Goal: Task Accomplishment & Management: Use online tool/utility

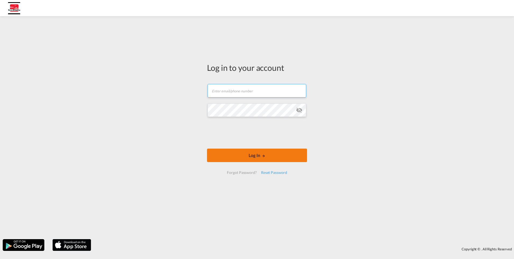
type input "[EMAIL_ADDRESS][DOMAIN_NAME]"
click at [256, 156] on button "Log In" at bounding box center [257, 154] width 100 height 13
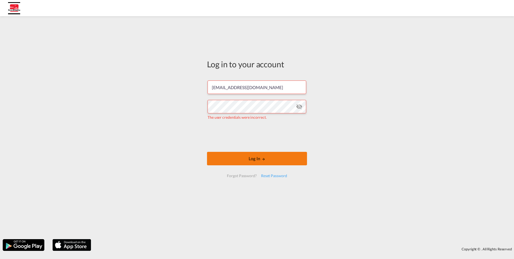
click at [257, 160] on button "Log In" at bounding box center [257, 158] width 100 height 13
click at [299, 106] on md-icon "icon-eye-off" at bounding box center [299, 106] width 6 height 6
click at [249, 159] on button "Log In" at bounding box center [257, 158] width 100 height 13
drag, startPoint x: 80, startPoint y: 76, endPoint x: 79, endPoint y: 69, distance: 6.5
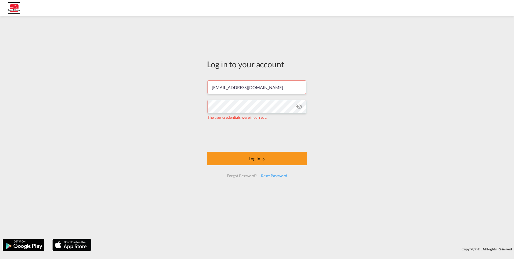
click at [79, 69] on div "Log in to your account lvmalottki@scan-shipping.com The user credentials were i…" at bounding box center [257, 127] width 514 height 217
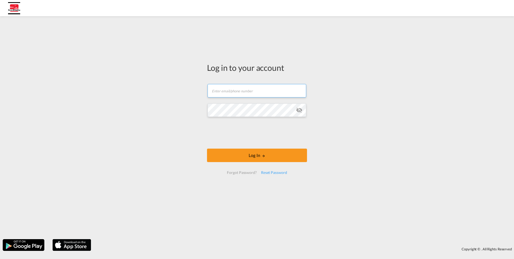
type input "[EMAIL_ADDRESS][DOMAIN_NAME]"
click at [300, 111] on md-icon "icon-eye-off" at bounding box center [299, 110] width 6 height 6
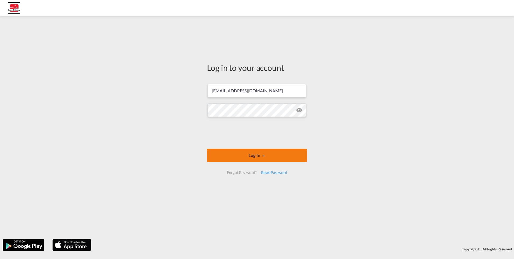
click at [246, 155] on button "Log In" at bounding box center [257, 154] width 100 height 13
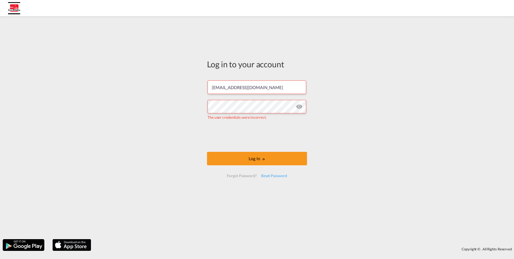
click at [56, 114] on div "Log in to your account lvmalottki@scan-shipping.com The user credentials were i…" at bounding box center [257, 127] width 514 height 217
click at [349, 128] on div "Log in to your account lvmalottki@scan-shipping.com The user credentials were i…" at bounding box center [257, 127] width 514 height 217
click at [299, 108] on md-icon "icon-eye-off" at bounding box center [299, 106] width 6 height 6
click at [382, 124] on div "Log in to your account lvmalottki@scan-shipping.com The user credentials were i…" at bounding box center [257, 127] width 514 height 217
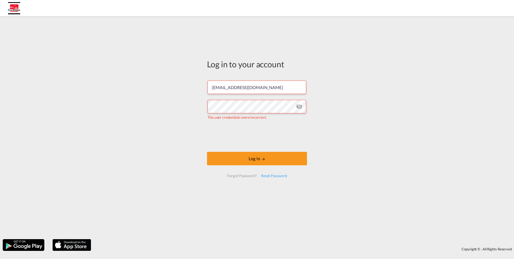
click at [301, 107] on md-icon "icon-eye-off" at bounding box center [299, 106] width 6 height 6
click at [381, 133] on div "Log in to your account lvmalottki@scan-shipping.com The user credentials were i…" at bounding box center [257, 127] width 514 height 217
click at [298, 105] on md-icon "icon-eye-off" at bounding box center [299, 106] width 6 height 6
click at [441, 125] on div "Log in to your account lvmalottki@scan-shipping.com The user credentials were i…" at bounding box center [257, 127] width 514 height 217
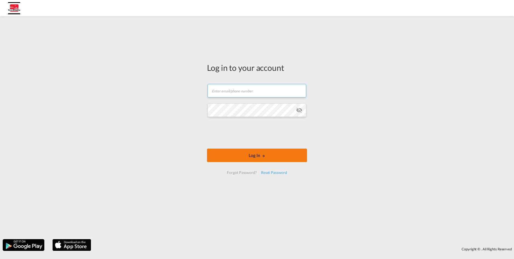
type input "[EMAIL_ADDRESS][DOMAIN_NAME]"
click at [275, 153] on button "Log In" at bounding box center [257, 154] width 100 height 13
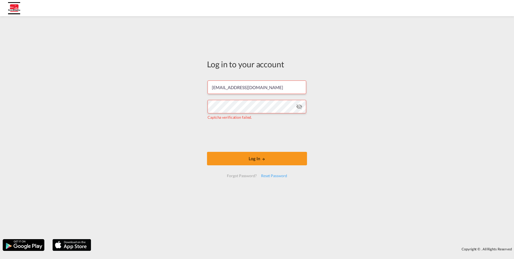
click at [300, 105] on md-icon "icon-eye-off" at bounding box center [299, 106] width 6 height 6
click at [256, 157] on button "Log In" at bounding box center [257, 158] width 100 height 13
click at [266, 158] on button "Log In" at bounding box center [257, 158] width 100 height 13
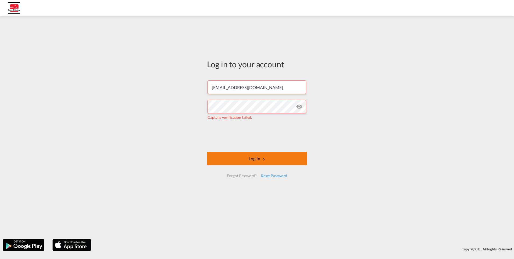
click at [266, 158] on button "Log In" at bounding box center [257, 158] width 100 height 13
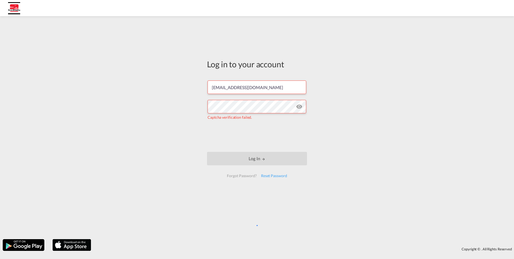
click at [266, 158] on button "Log In" at bounding box center [257, 158] width 100 height 13
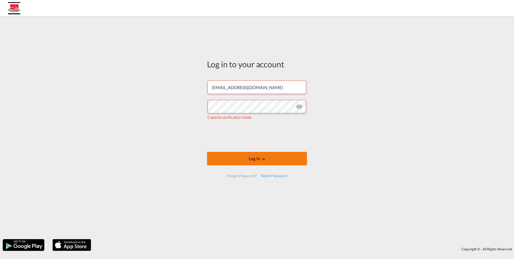
click at [266, 158] on button "Log In" at bounding box center [257, 158] width 100 height 13
click at [247, 158] on button "Log In" at bounding box center [257, 158] width 100 height 13
click at [116, 149] on div "Log in to your account [EMAIL_ADDRESS][DOMAIN_NAME] Captcha verification failed…" at bounding box center [257, 127] width 514 height 217
click at [252, 157] on button "Log In" at bounding box center [257, 158] width 100 height 13
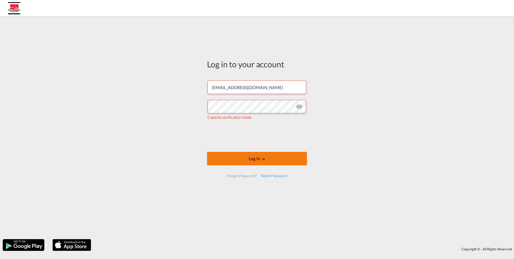
click at [252, 157] on button "Log In" at bounding box center [257, 158] width 100 height 13
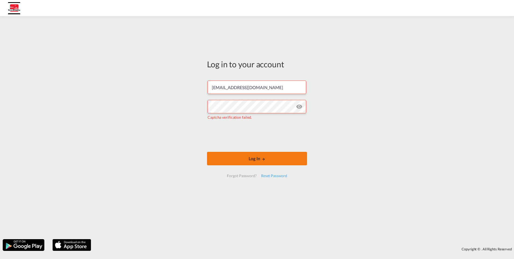
click at [252, 157] on button "Log In" at bounding box center [257, 158] width 100 height 13
click at [119, 83] on div "Log in to your account lvmalottki@scan-shipping.com Captcha verification failed…" at bounding box center [257, 127] width 514 height 217
click at [97, 166] on div "Log in to your account lvmalottki@scan-shipping.com Captcha verification failed…" at bounding box center [257, 127] width 514 height 217
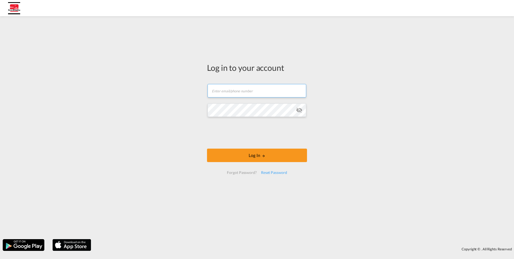
type input "[EMAIL_ADDRESS][DOMAIN_NAME]"
click at [301, 107] on md-icon "icon-eye-off" at bounding box center [299, 110] width 6 height 6
click at [206, 111] on div "Log in to your account lvmalottki@scan-shipping.com Log In Forgot Password? Res…" at bounding box center [257, 120] width 108 height 203
click at [398, 140] on div "Log in to your account lvmalottki@scan-shipping.com Log In Forgot Password? Res…" at bounding box center [257, 127] width 514 height 217
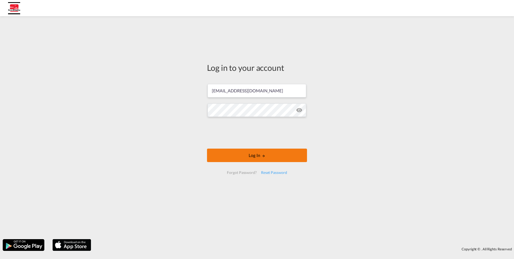
click at [259, 155] on button "Log In" at bounding box center [257, 154] width 100 height 13
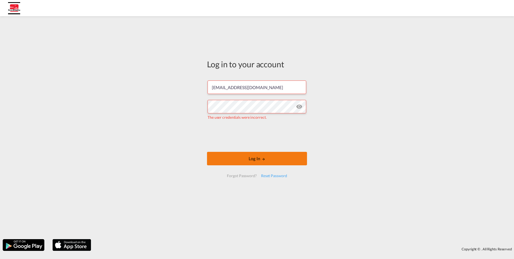
click at [256, 160] on button "Log In" at bounding box center [257, 158] width 100 height 13
click at [252, 160] on button "Log In" at bounding box center [257, 158] width 100 height 13
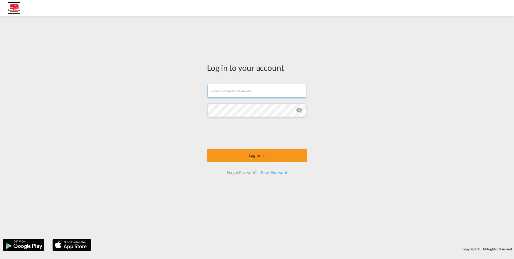
type input "[EMAIL_ADDRESS][DOMAIN_NAME]"
drag, startPoint x: 370, startPoint y: 132, endPoint x: 479, endPoint y: 49, distance: 136.9
click at [404, 103] on div "Log in to your account [EMAIL_ADDRESS][DOMAIN_NAME] Password field is required …" at bounding box center [257, 127] width 514 height 217
type input "[EMAIL_ADDRESS][DOMAIN_NAME]"
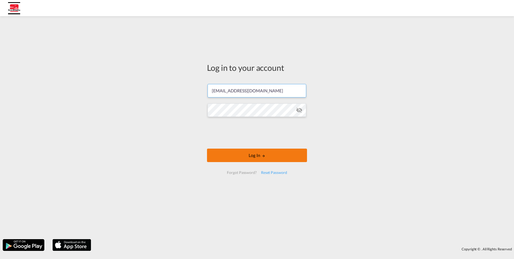
click at [255, 156] on button "Log In" at bounding box center [257, 154] width 100 height 13
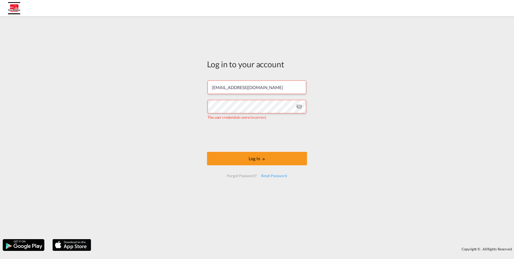
drag, startPoint x: 386, startPoint y: 127, endPoint x: 432, endPoint y: 143, distance: 48.8
click at [386, 126] on div "Log in to your account [EMAIL_ADDRESS][DOMAIN_NAME] The user credentials were i…" at bounding box center [257, 127] width 514 height 217
drag, startPoint x: 440, startPoint y: 93, endPoint x: 437, endPoint y: 92, distance: 3.5
click at [440, 93] on div "Log in to your account [EMAIL_ADDRESS][DOMAIN_NAME] The user credentials were i…" at bounding box center [257, 127] width 514 height 217
